Goal: Information Seeking & Learning: Learn about a topic

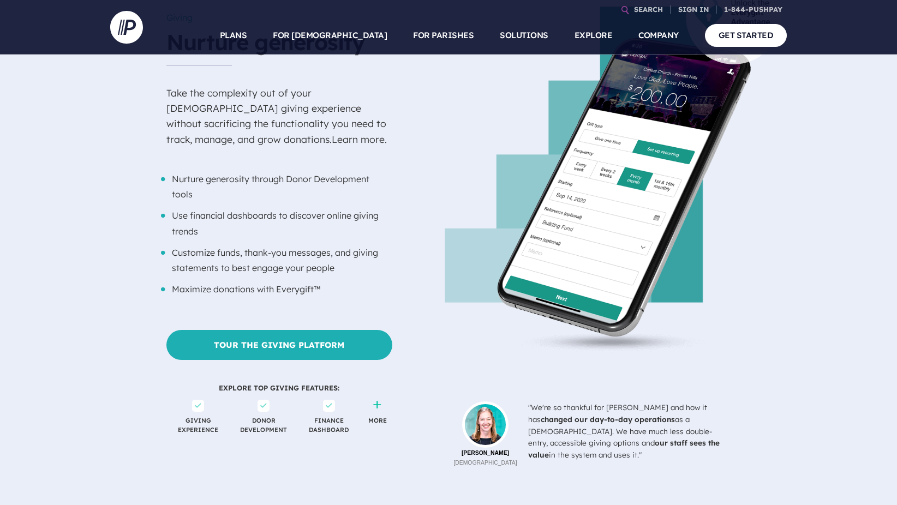
scroll to position [873, 0]
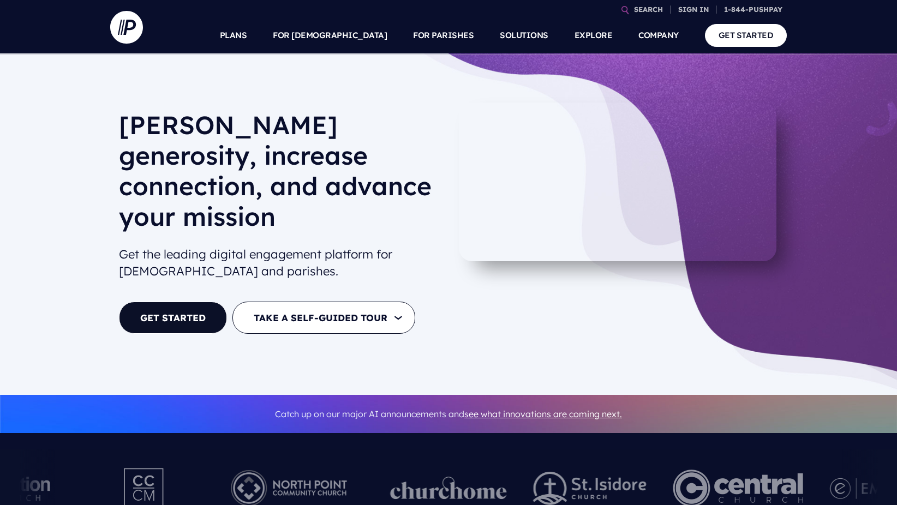
scroll to position [0, 0]
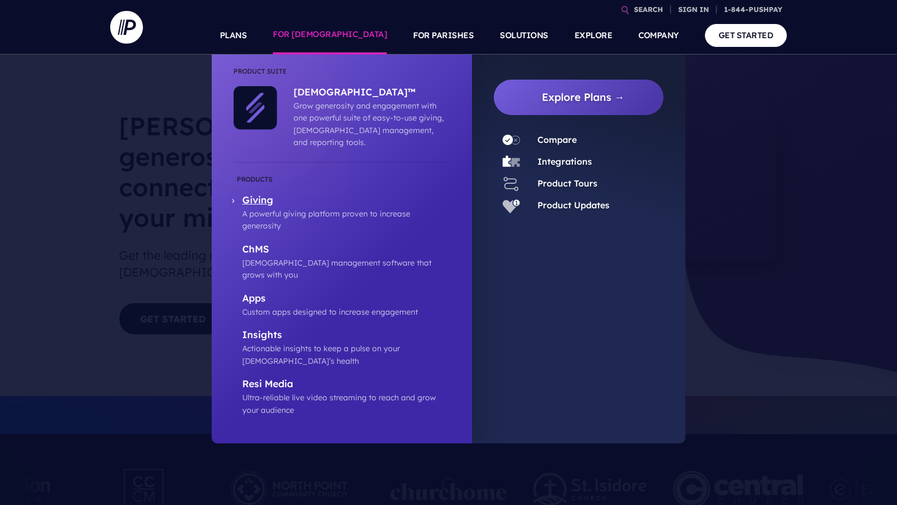
click at [262, 194] on p "Giving" at bounding box center [346, 201] width 208 height 14
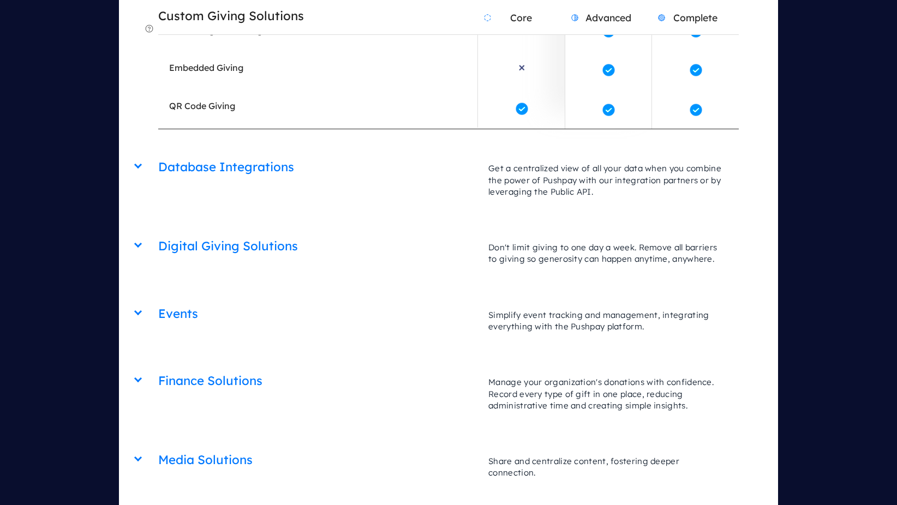
scroll to position [2619, 0]
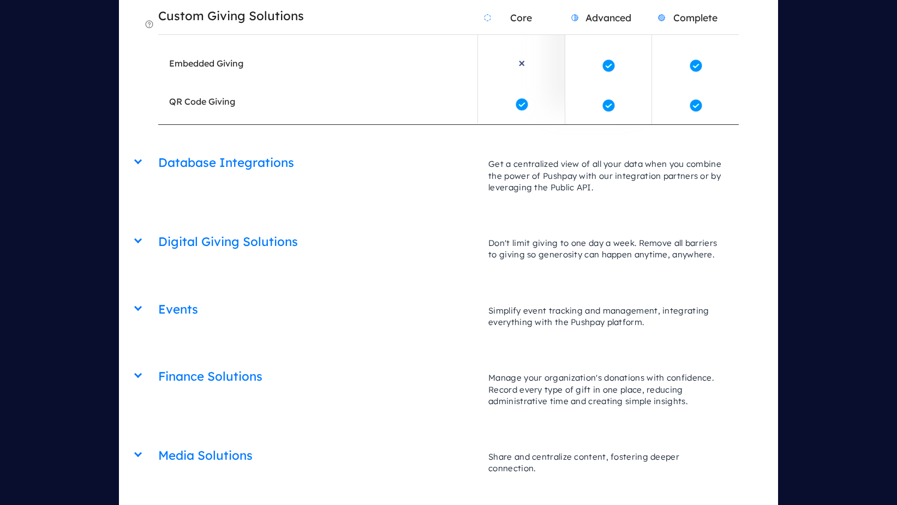
click at [158, 226] on div "Digital Giving Solutions Core Advanced Complete Don't limit giving to one day a…" at bounding box center [448, 226] width 580 height 0
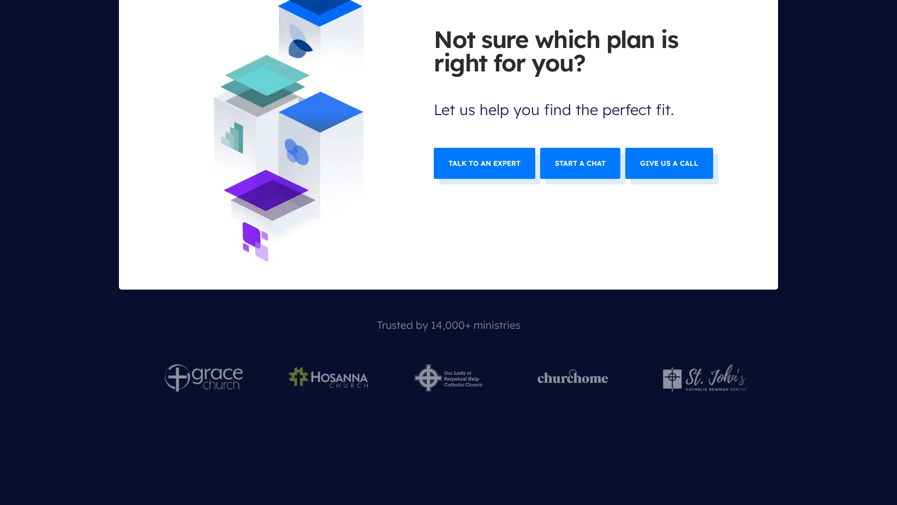
scroll to position [4964, 0]
